Goal: Task Accomplishment & Management: Manage account settings

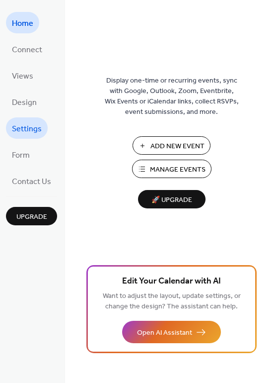
click at [27, 124] on span "Settings" at bounding box center [27, 128] width 30 height 15
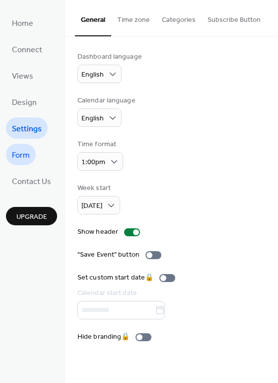
click at [28, 150] on span "Form" at bounding box center [21, 155] width 18 height 15
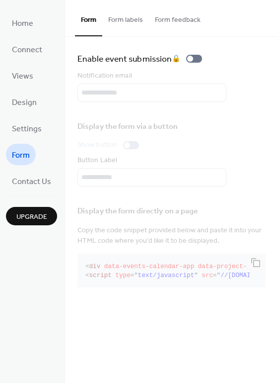
click at [39, 254] on div "Home Connect Views Design Settings Form Contact Us Upgrade" at bounding box center [32, 191] width 65 height 383
click at [27, 126] on span "Settings" at bounding box center [27, 128] width 30 height 15
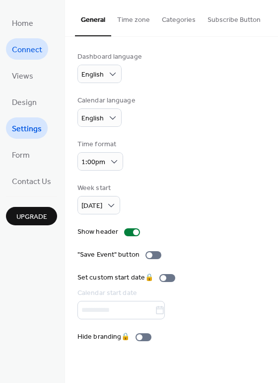
click at [20, 46] on span "Connect" at bounding box center [27, 49] width 30 height 15
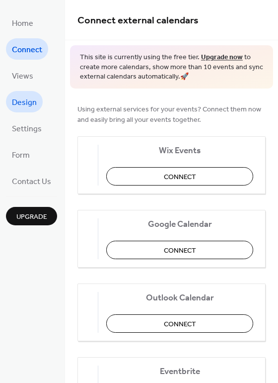
click at [24, 104] on span "Design" at bounding box center [24, 102] width 25 height 15
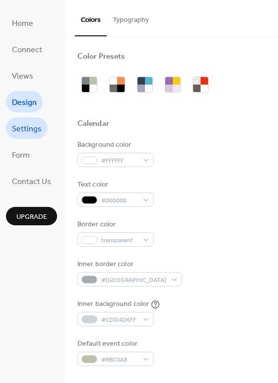
click at [29, 125] on span "Settings" at bounding box center [27, 128] width 30 height 15
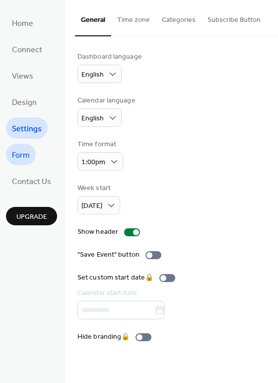
click at [27, 152] on span "Form" at bounding box center [21, 155] width 18 height 15
